Goal: Information Seeking & Learning: Learn about a topic

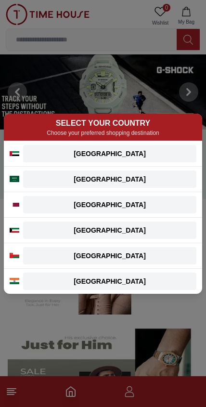
click at [141, 200] on div "[GEOGRAPHIC_DATA]" at bounding box center [110, 205] width 162 height 10
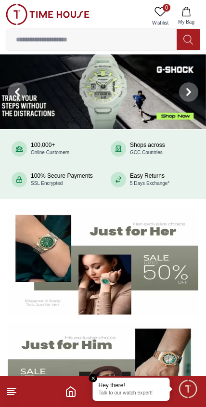
click at [54, 30] on input at bounding box center [91, 39] width 171 height 19
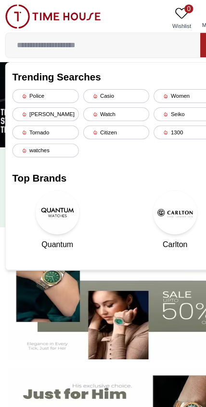
click at [36, 101] on div "Lee cooper" at bounding box center [41, 100] width 58 height 12
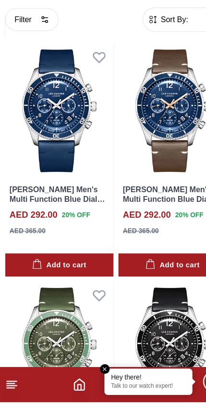
scroll to position [1492, 0]
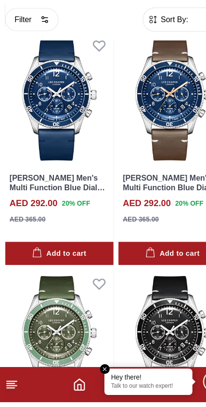
click at [93, 374] on em "Close tooltip" at bounding box center [93, 378] width 9 height 9
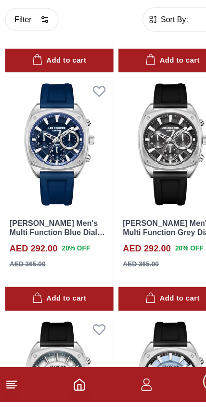
scroll to position [3130, 0]
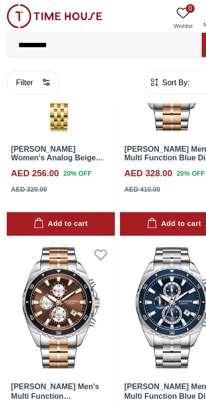
scroll to position [5539, 0]
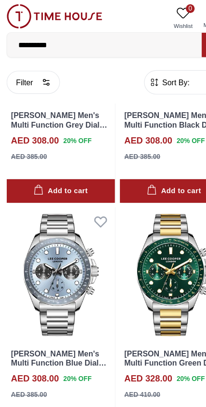
scroll to position [6613, 0]
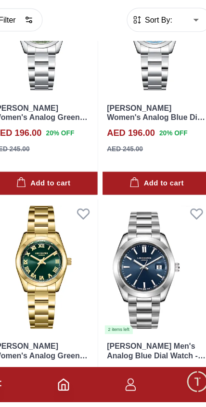
scroll to position [9694, 0]
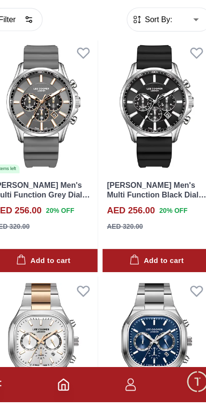
scroll to position [12133, 0]
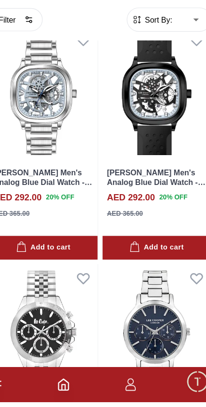
scroll to position [15692, 0]
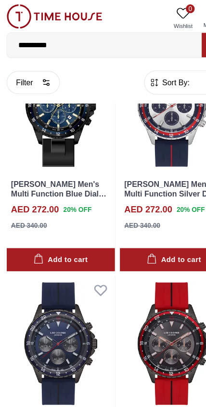
scroll to position [17556, 0]
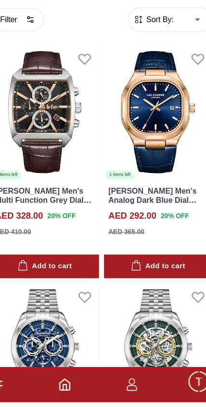
scroll to position [19435, 0]
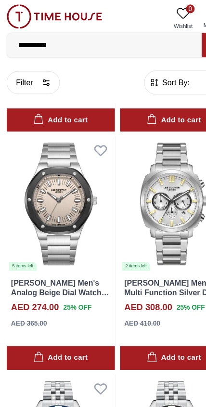
scroll to position [23367, 0]
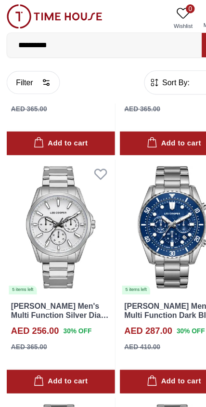
scroll to position [24809, 0]
